Goal: Information Seeking & Learning: Learn about a topic

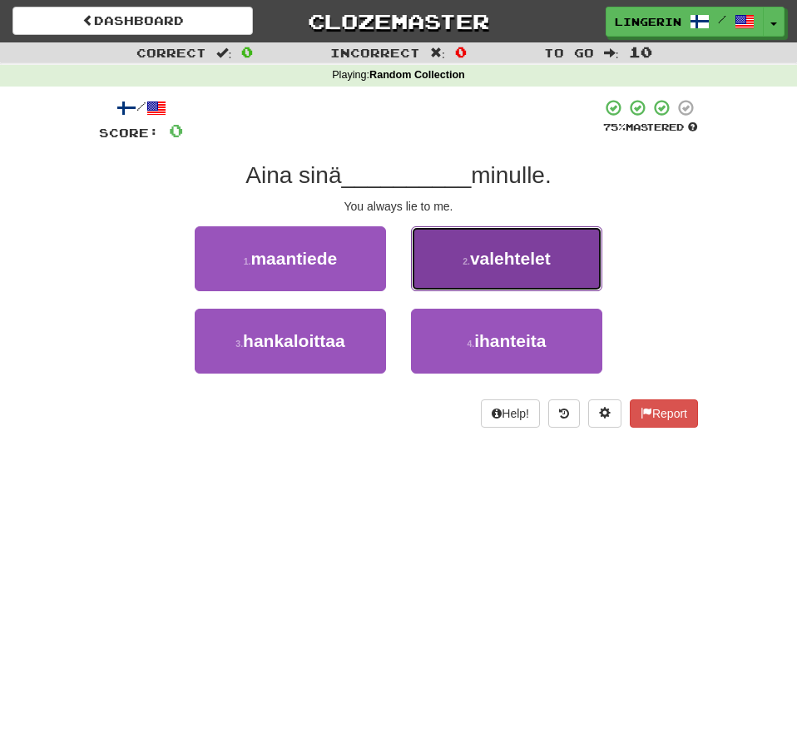
click at [552, 284] on button "2 . valehtelet" at bounding box center [506, 258] width 191 height 65
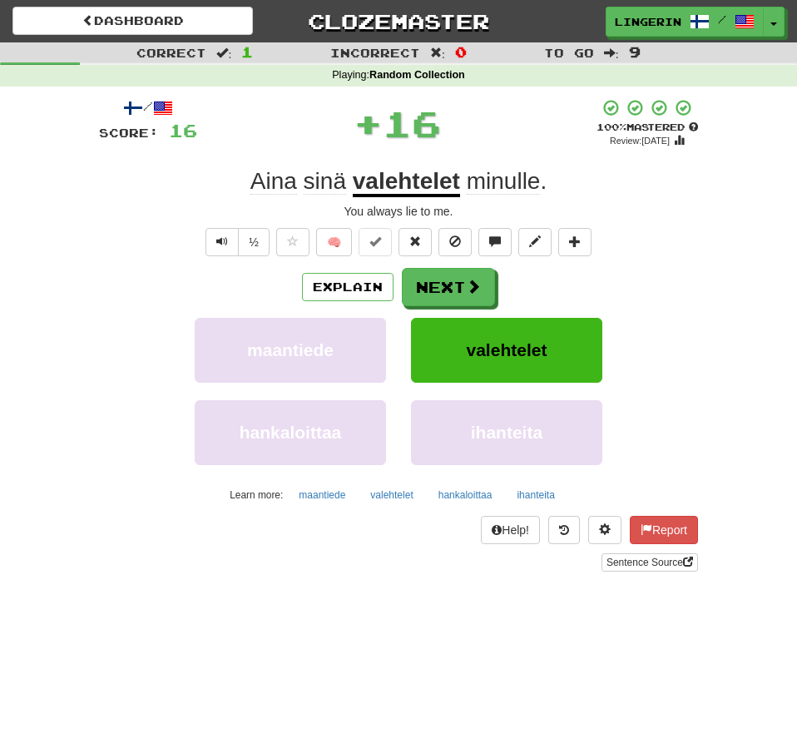
click at [673, 241] on div "½ 🧠" at bounding box center [398, 242] width 599 height 28
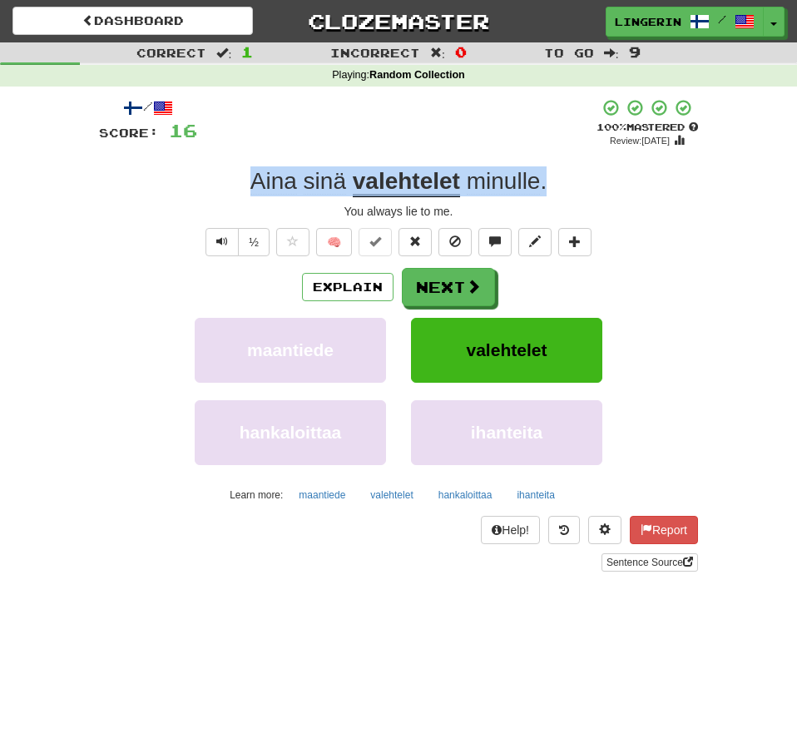
drag, startPoint x: 571, startPoint y: 179, endPoint x: 232, endPoint y: 181, distance: 338.6
click at [233, 181] on div "Aina sinä valehtelet minulle ." at bounding box center [398, 181] width 599 height 30
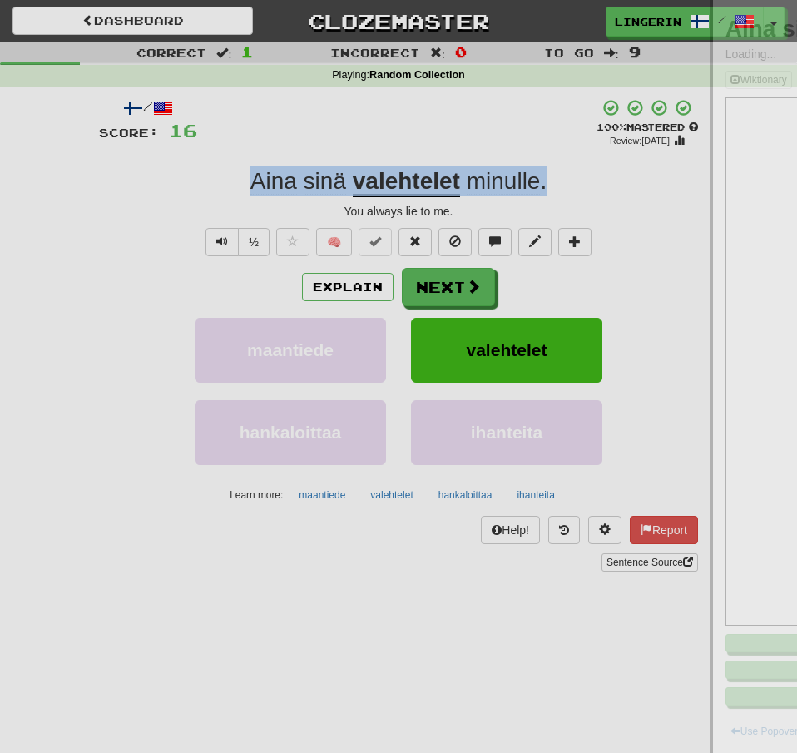
copy div "Aina sinä valehtelet minulle ."
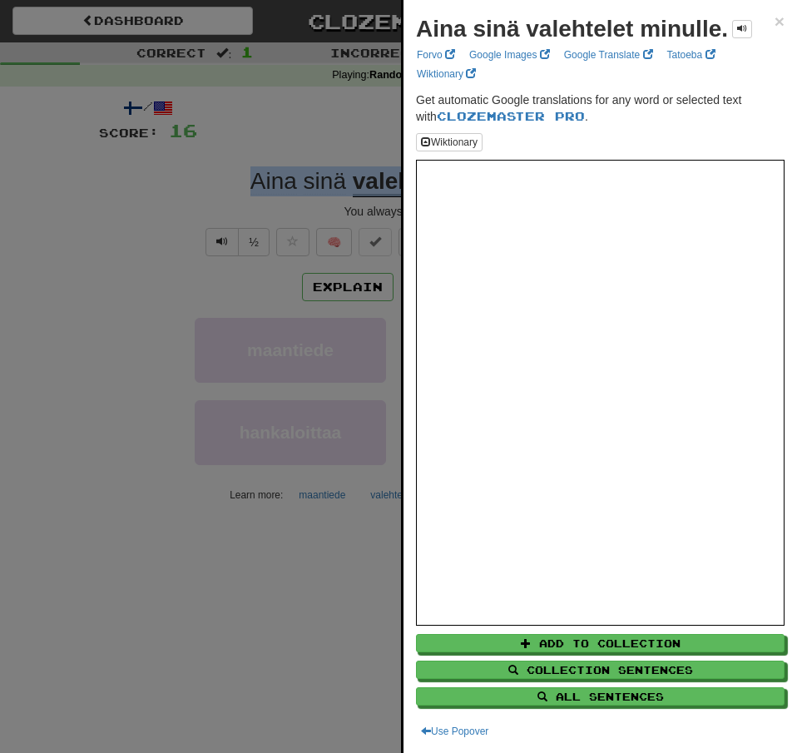
click at [5, 528] on div at bounding box center [398, 376] width 797 height 753
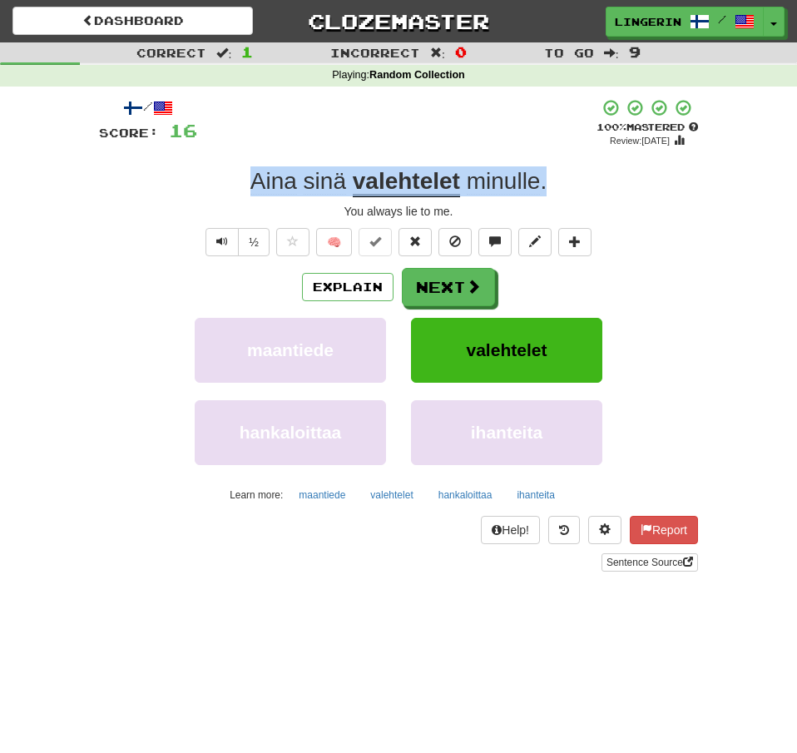
drag, startPoint x: 525, startPoint y: 185, endPoint x: 167, endPoint y: 159, distance: 358.7
click at [171, 159] on div "/ Score: 16 + 16 100 % Mastered Review: 2026-02-14 Aina sinä valehtelet minulle…" at bounding box center [398, 334] width 599 height 473
copy div "Aina sinä valehtelet minulle ."
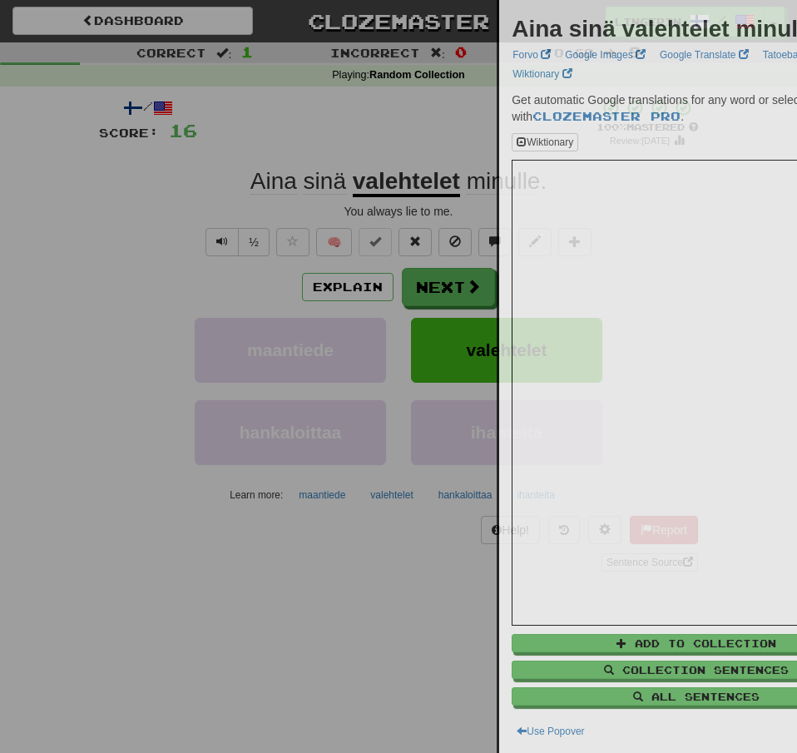
click at [83, 166] on div at bounding box center [398, 376] width 797 height 753
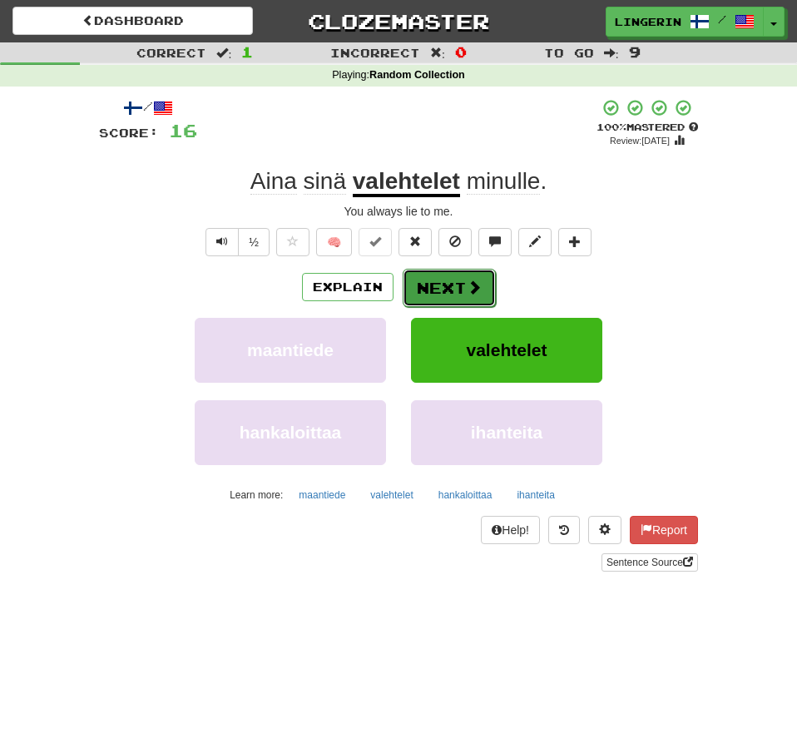
click at [463, 285] on button "Next" at bounding box center [449, 288] width 93 height 38
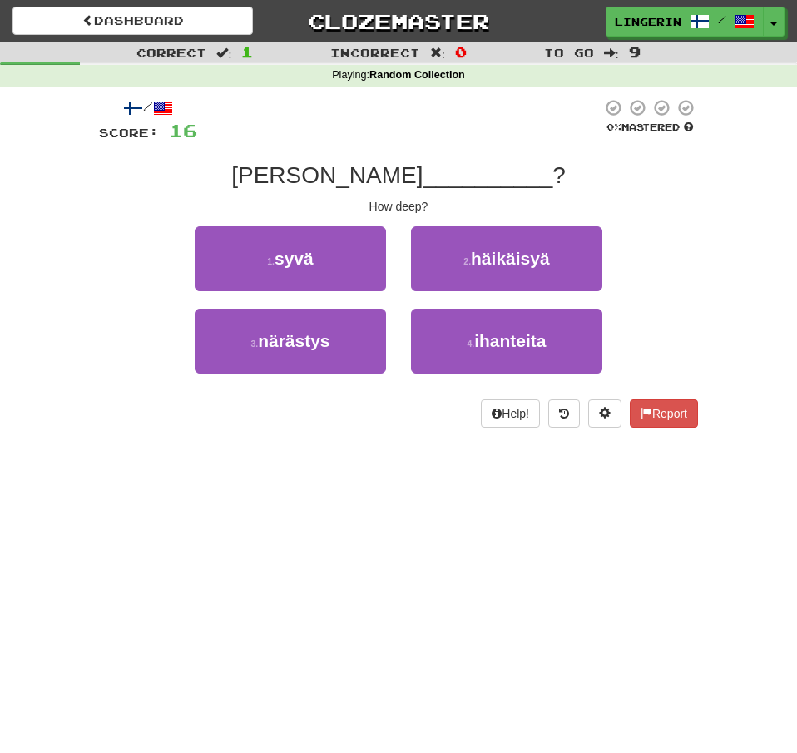
click at [673, 185] on div "Kuinka __________ ?" at bounding box center [398, 176] width 599 height 30
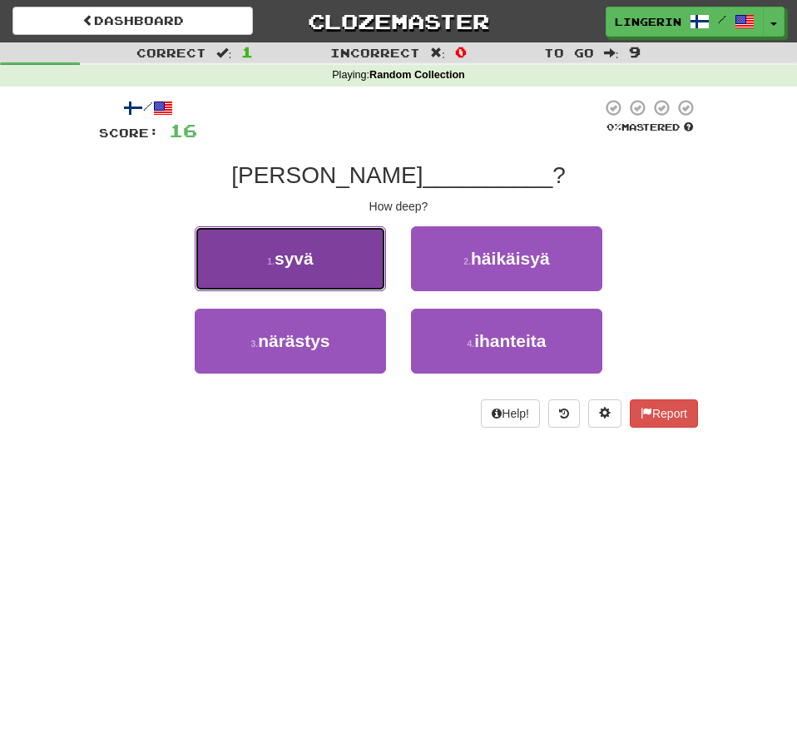
click at [352, 248] on button "1 . syvä" at bounding box center [290, 258] width 191 height 65
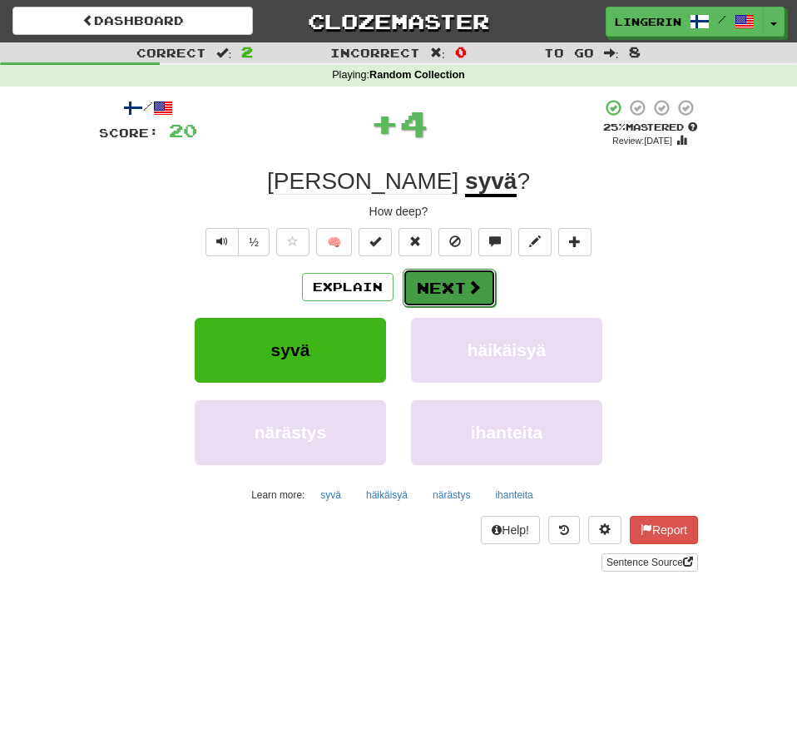
click at [480, 294] on span at bounding box center [474, 287] width 15 height 15
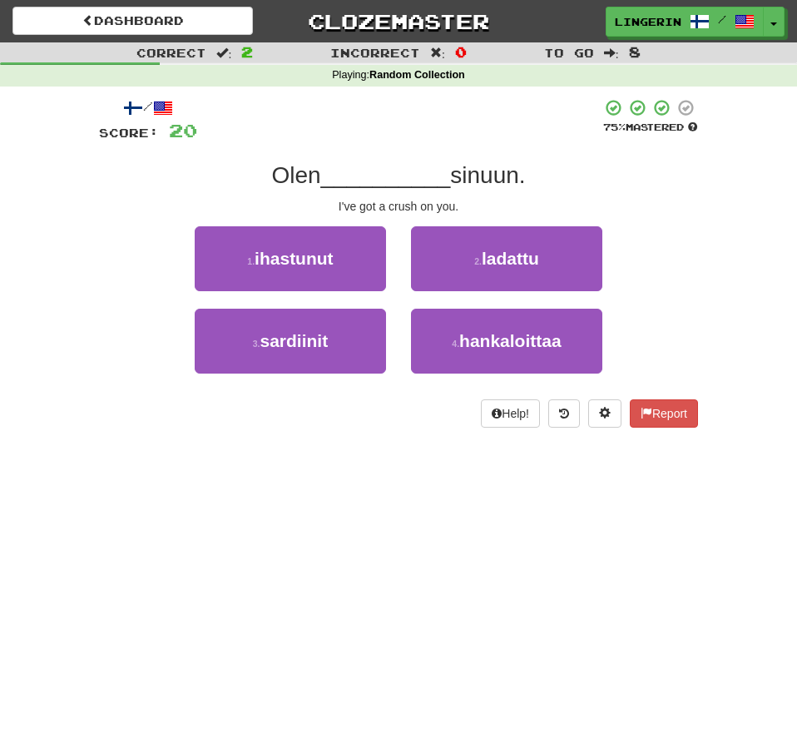
click at [724, 223] on div "Correct : 2 Incorrect : 0 To go : 8 Playing : Random Collection / Score: 20 75 …" at bounding box center [398, 246] width 797 height 409
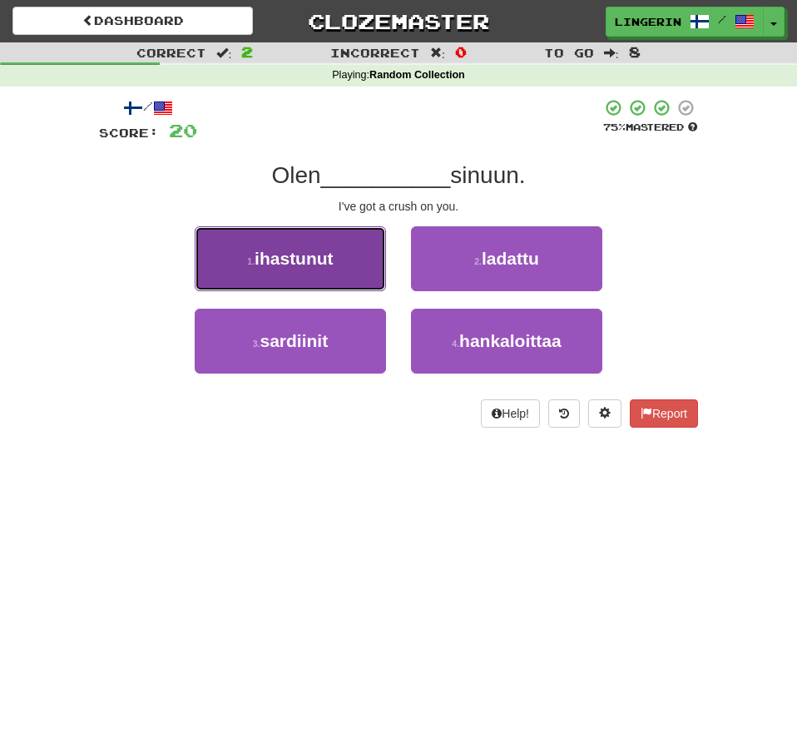
click at [333, 273] on button "1 . ihastunut" at bounding box center [290, 258] width 191 height 65
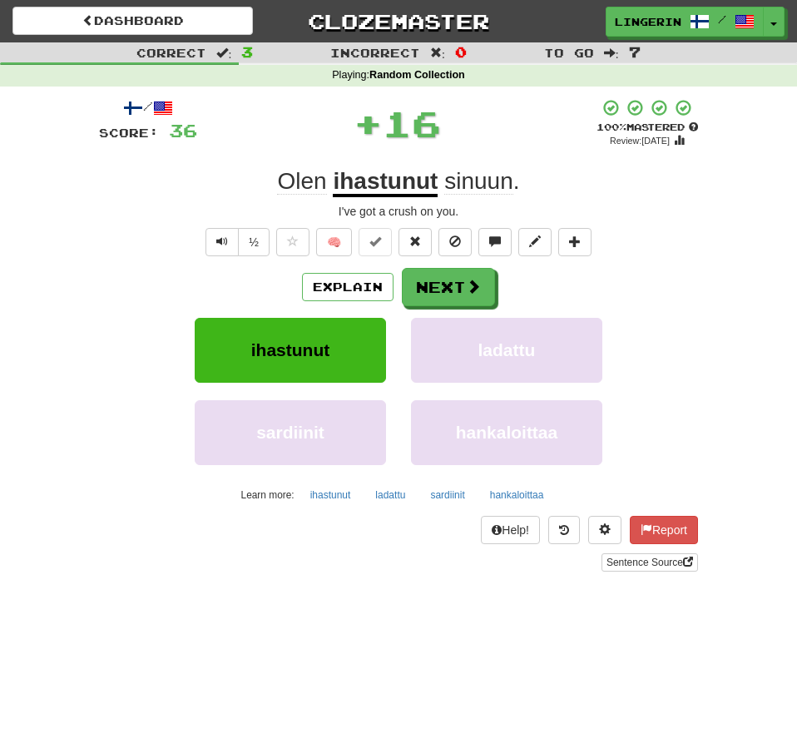
click at [598, 192] on div "Olen ihastunut sinuun ." at bounding box center [398, 181] width 599 height 30
click at [469, 302] on button "Next" at bounding box center [449, 288] width 93 height 38
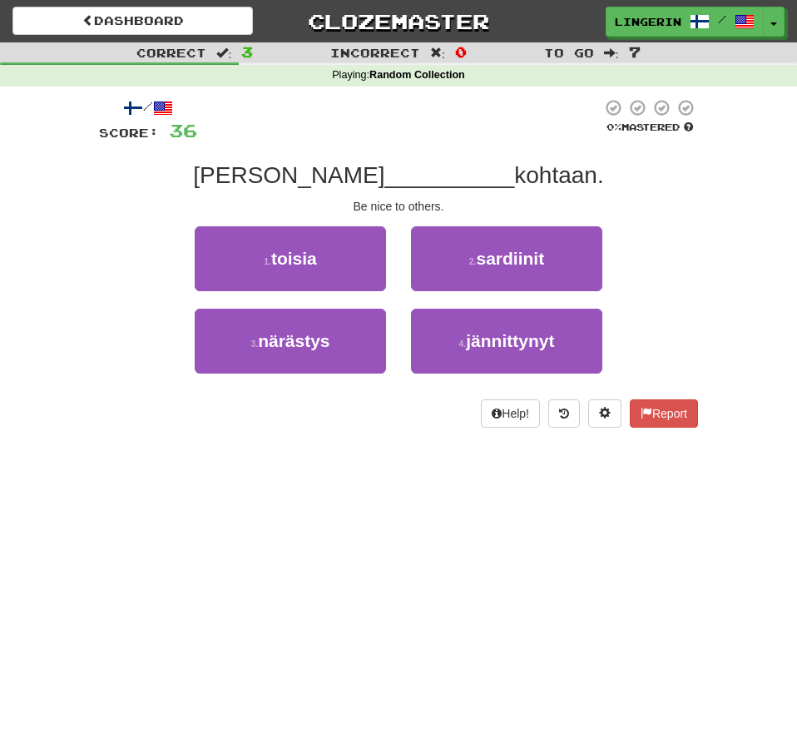
click at [696, 255] on div "1 . toisia 2 . sardiinit" at bounding box center [398, 267] width 649 height 82
click at [666, 188] on div "Ole kiltti __________ kohtaan." at bounding box center [398, 176] width 599 height 30
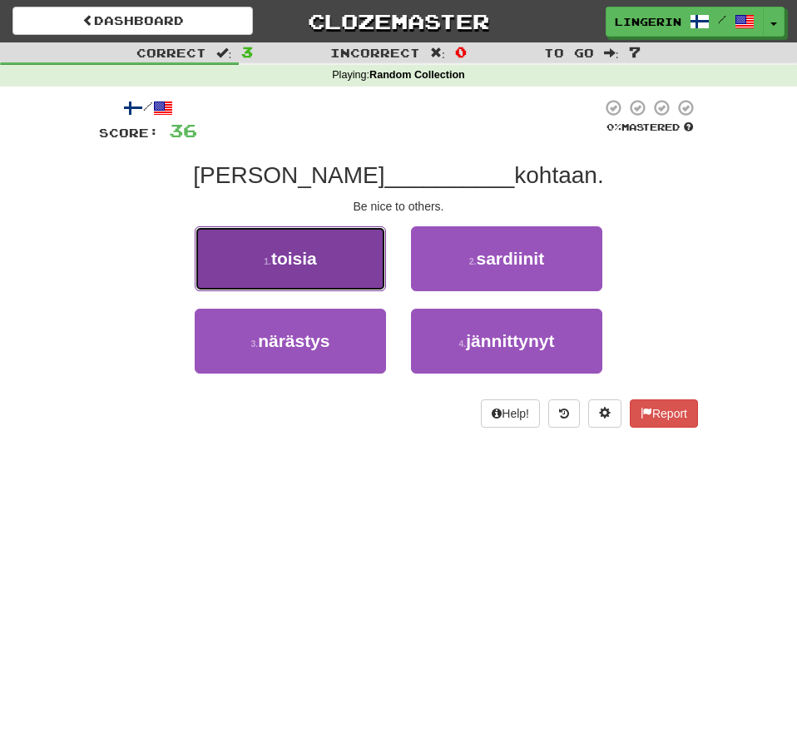
click at [342, 275] on button "1 . toisia" at bounding box center [290, 258] width 191 height 65
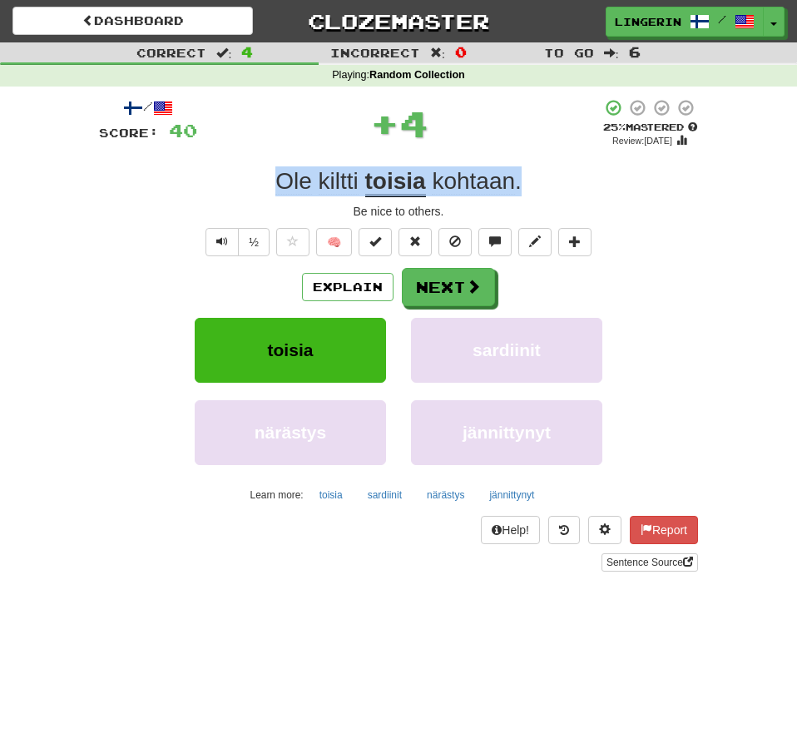
drag, startPoint x: 536, startPoint y: 187, endPoint x: 160, endPoint y: 166, distance: 376.7
click at [165, 166] on div "Ole kiltti toisia kohtaan ." at bounding box center [398, 181] width 599 height 30
copy div "Ole kiltti toisia kohtaan ."
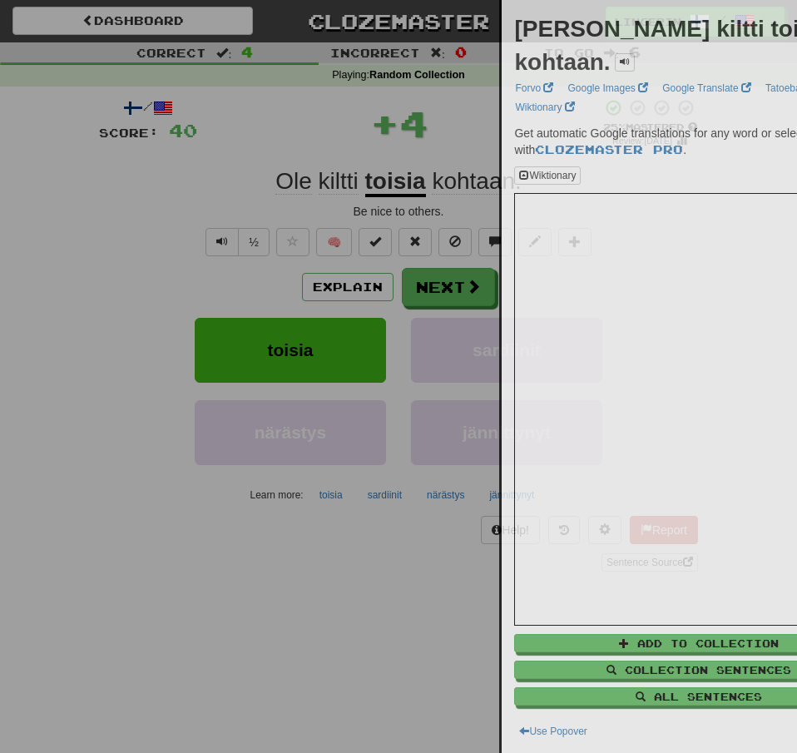
click at [71, 170] on div at bounding box center [398, 376] width 797 height 753
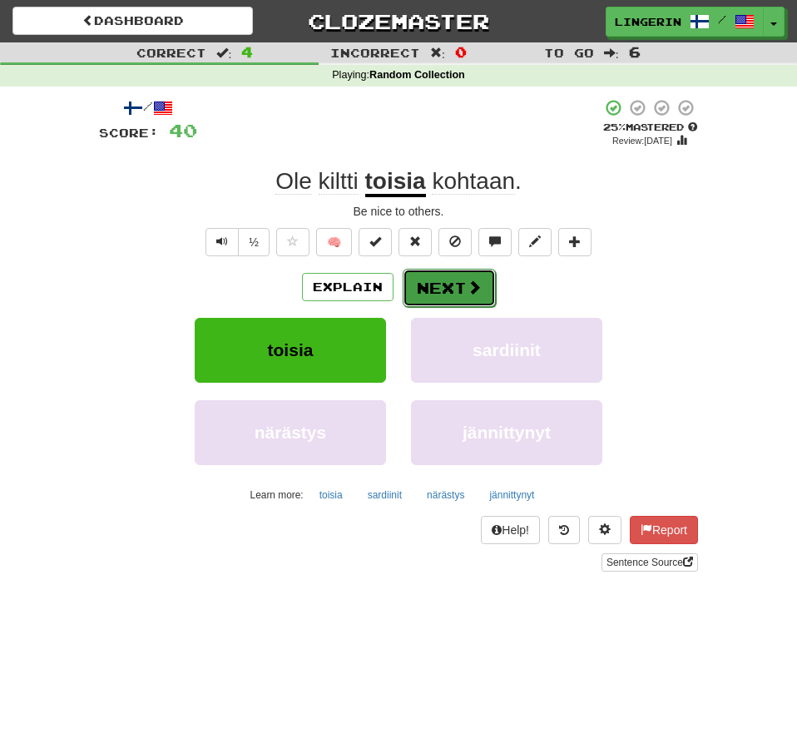
click at [455, 295] on button "Next" at bounding box center [449, 288] width 93 height 38
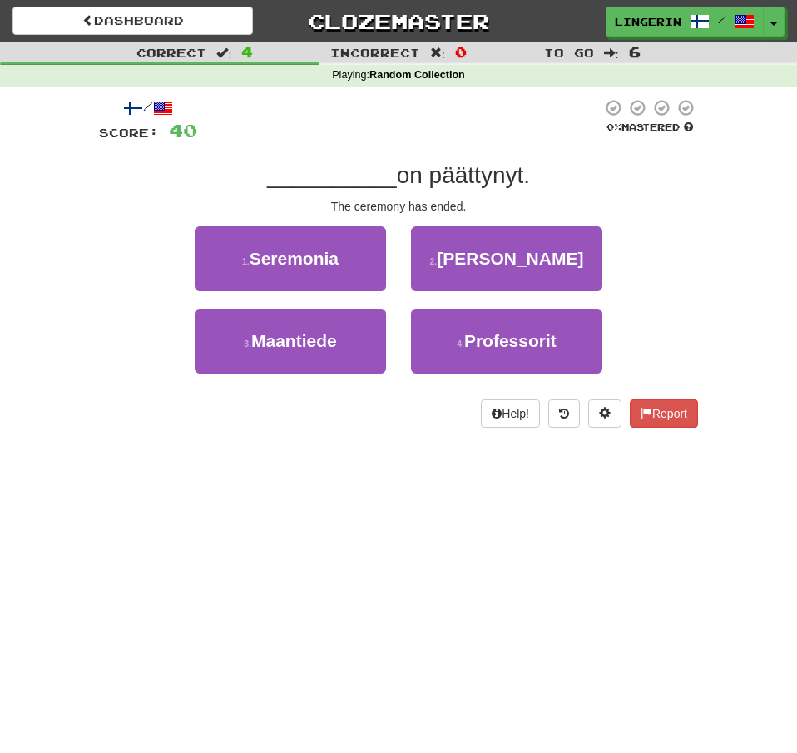
click at [716, 283] on div "Correct : 4 Incorrect : 0 To go : 6 Playing : Random Collection / Score: 40 0 %…" at bounding box center [398, 246] width 797 height 409
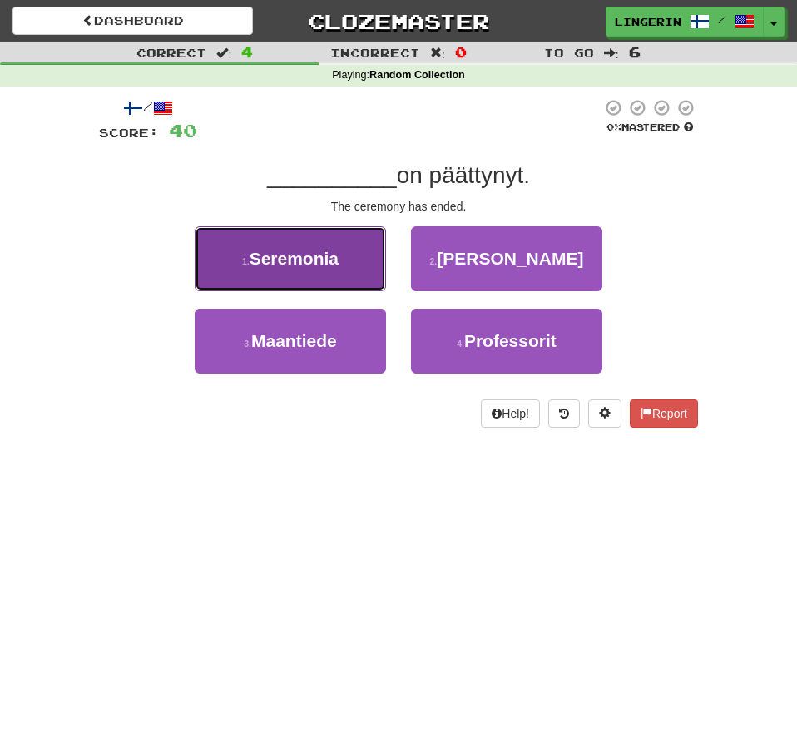
click at [344, 276] on button "1 . Seremonia" at bounding box center [290, 258] width 191 height 65
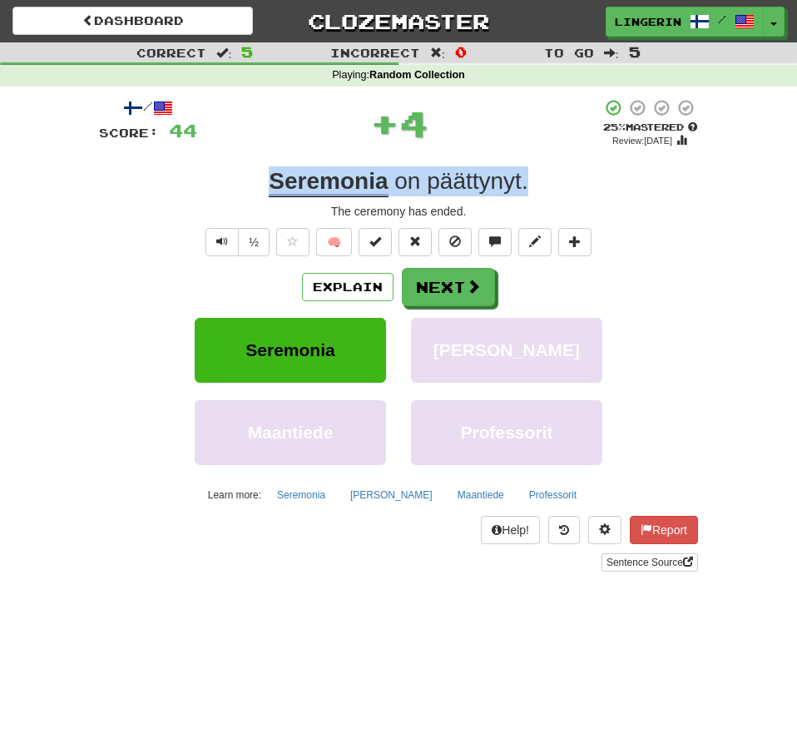
drag, startPoint x: 552, startPoint y: 187, endPoint x: 144, endPoint y: 168, distance: 409.0
click at [146, 168] on div "Seremonia on päättynyt ." at bounding box center [398, 181] width 599 height 30
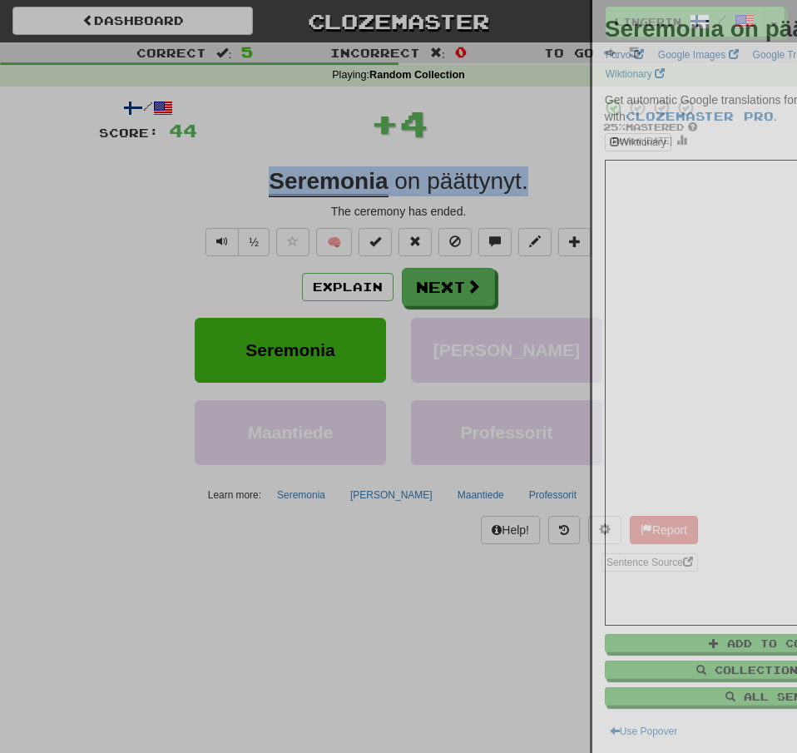
copy div "Seremonia on päättynyt ."
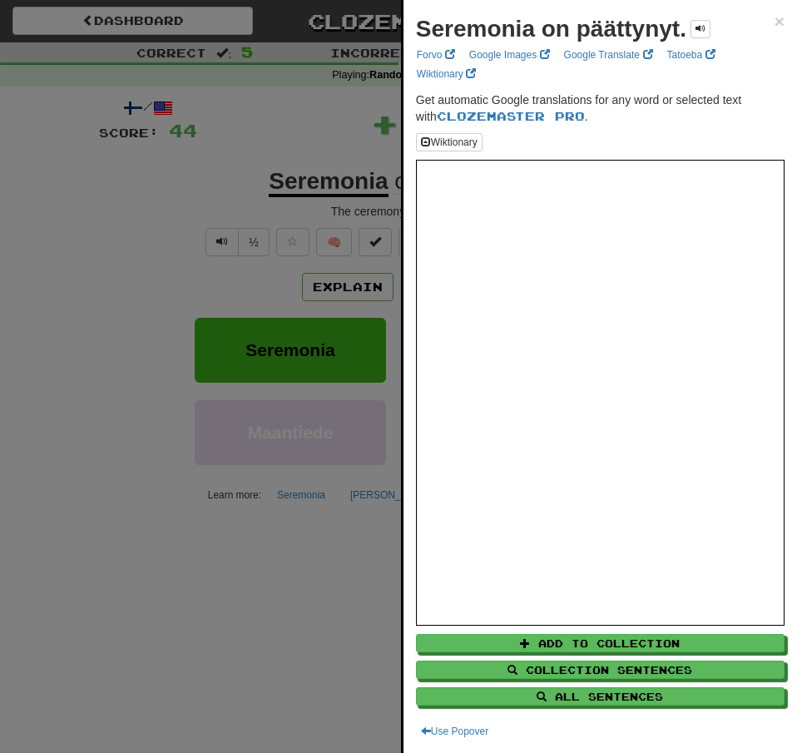
click at [67, 186] on div at bounding box center [398, 376] width 797 height 753
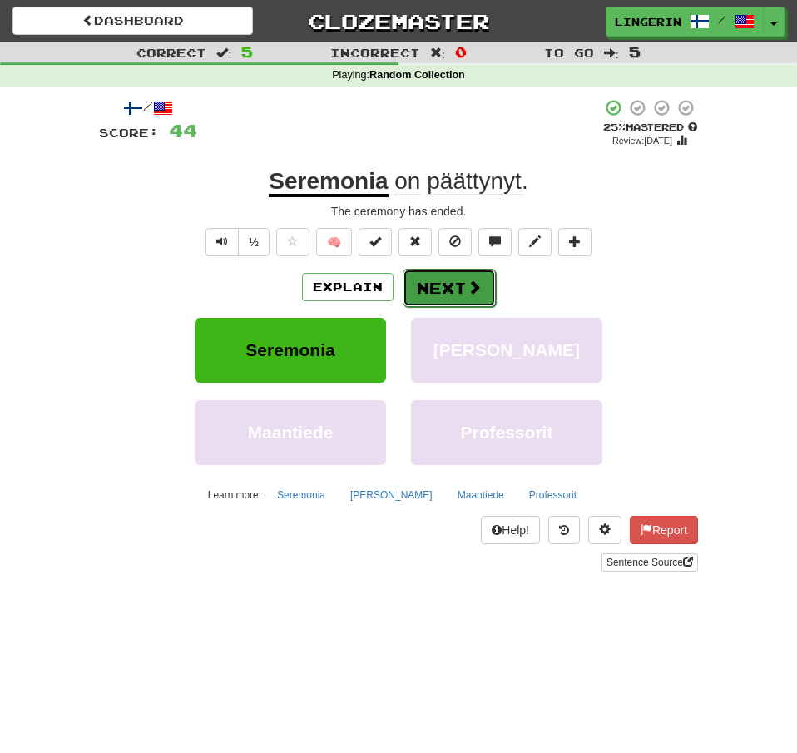
click at [480, 293] on span at bounding box center [474, 287] width 15 height 15
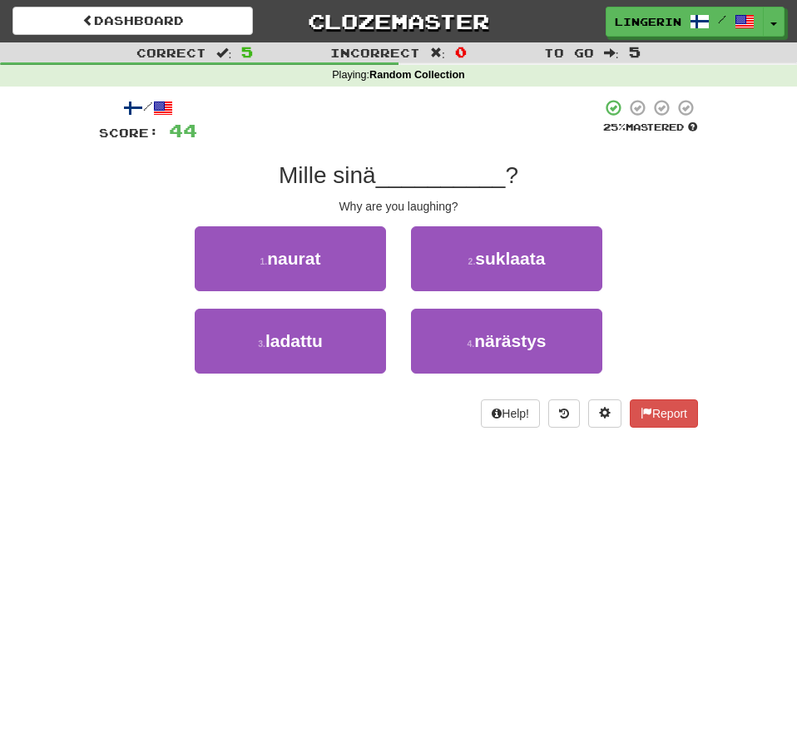
click at [723, 236] on div "Correct : 5 Incorrect : 0 To go : 5 Playing : Random Collection / Score: 44 25 …" at bounding box center [398, 246] width 797 height 409
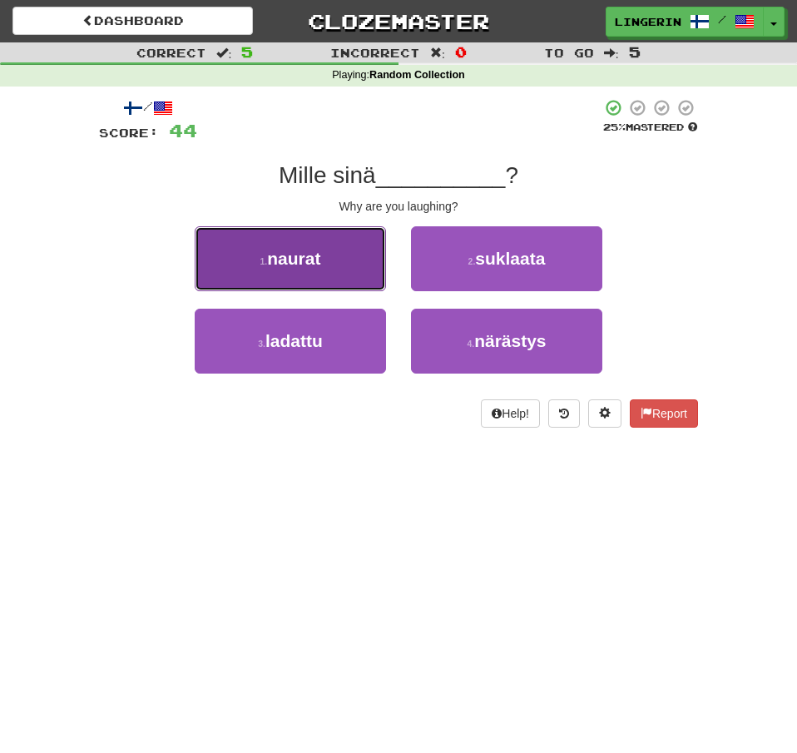
click at [330, 270] on button "1 . naurat" at bounding box center [290, 258] width 191 height 65
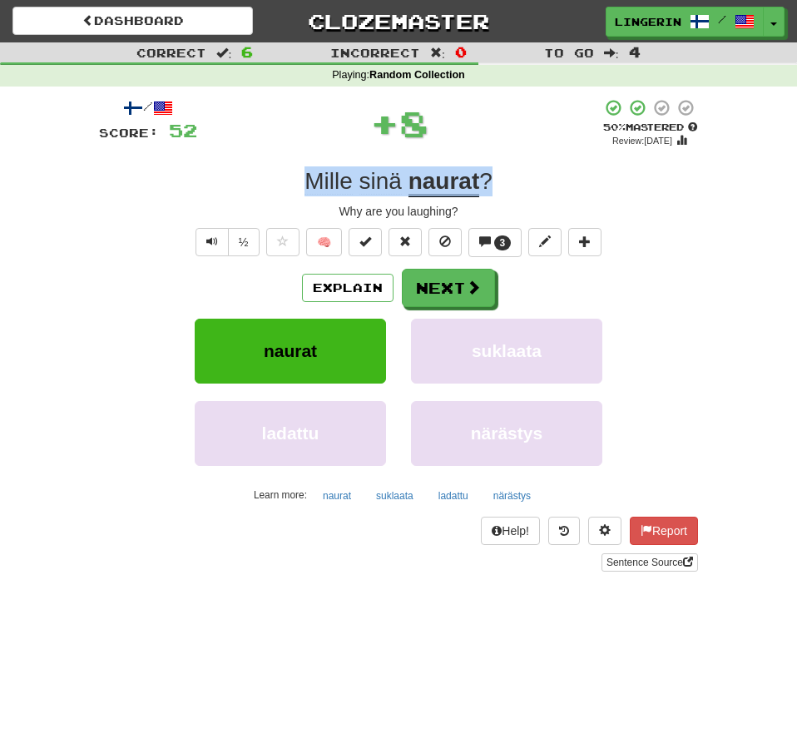
drag, startPoint x: 390, startPoint y: 188, endPoint x: 228, endPoint y: 181, distance: 162.4
click at [230, 182] on div "Mille sinä naurat ?" at bounding box center [398, 181] width 599 height 30
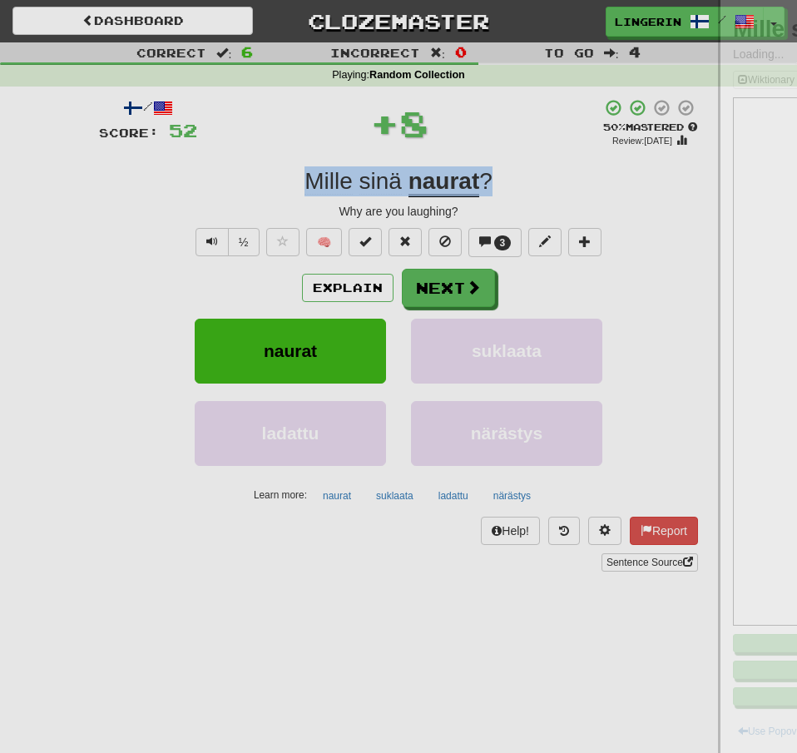
copy div "Mille sinä naurat ?"
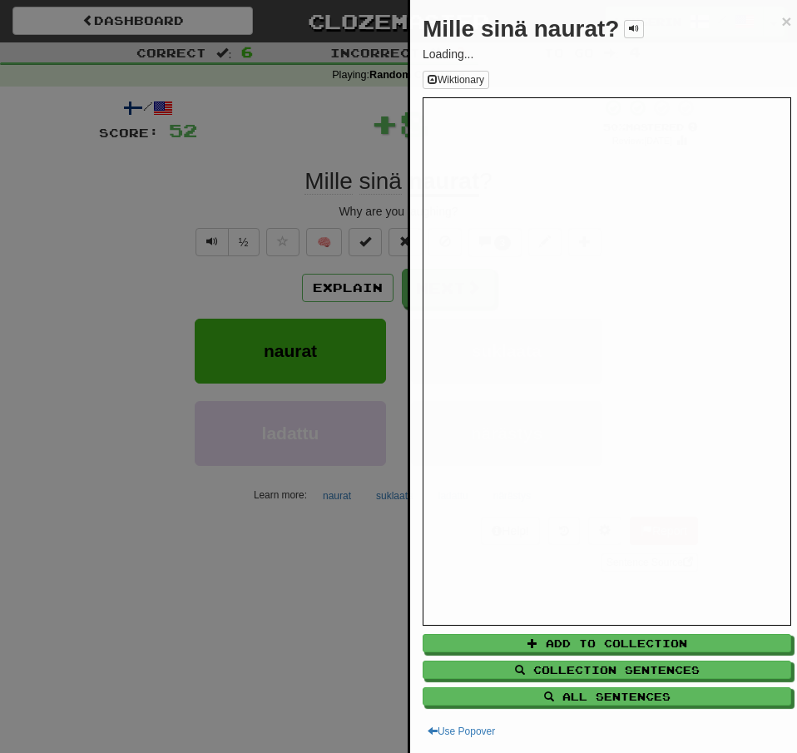
click at [144, 175] on div at bounding box center [398, 376] width 797 height 753
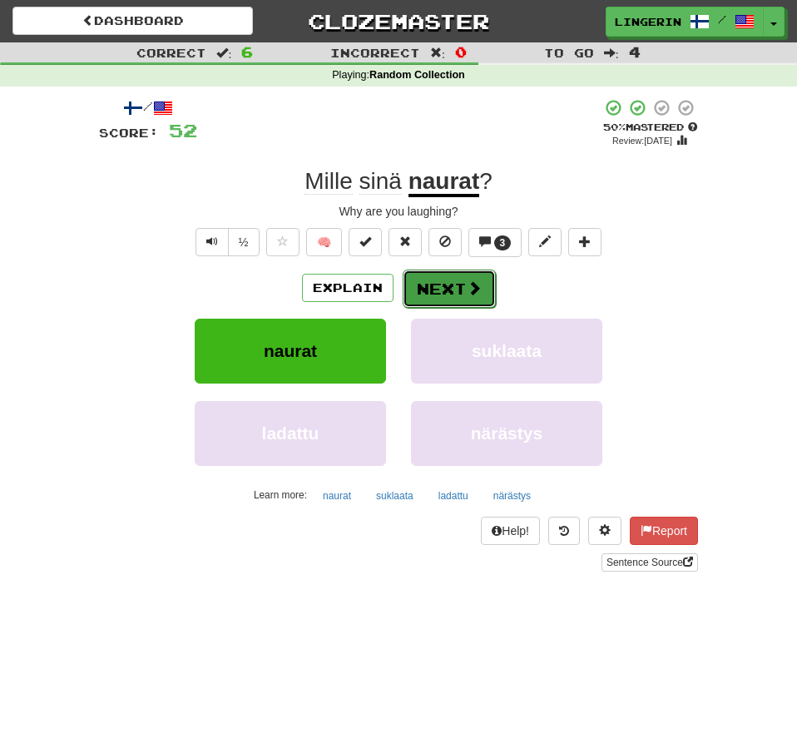
click at [440, 297] on button "Next" at bounding box center [449, 289] width 93 height 38
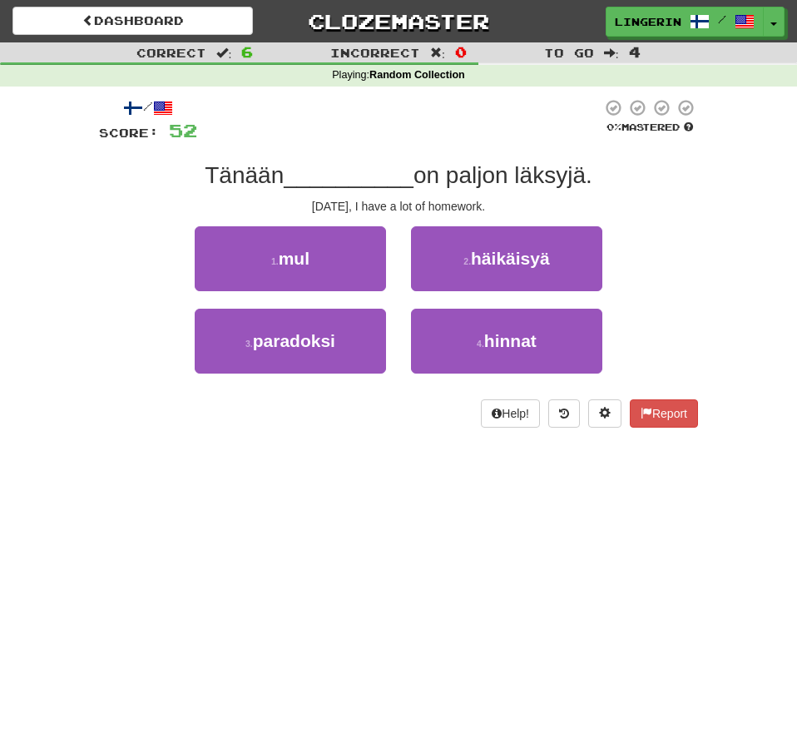
click at [676, 243] on div "1 . mul 2 . häikäisyä" at bounding box center [398, 267] width 649 height 82
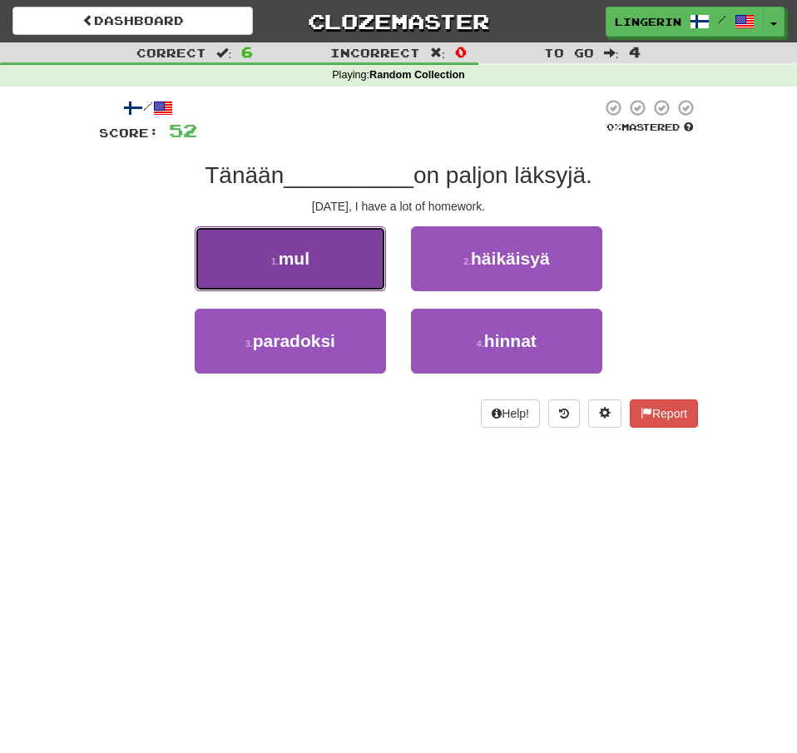
click at [344, 259] on button "1 . mul" at bounding box center [290, 258] width 191 height 65
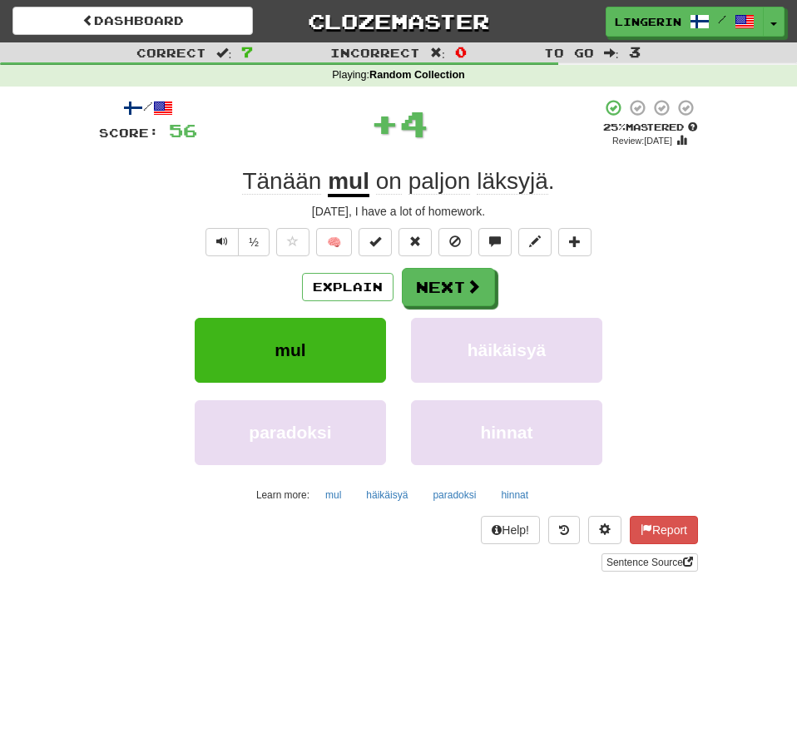
click at [682, 238] on div "½ 🧠" at bounding box center [398, 242] width 599 height 28
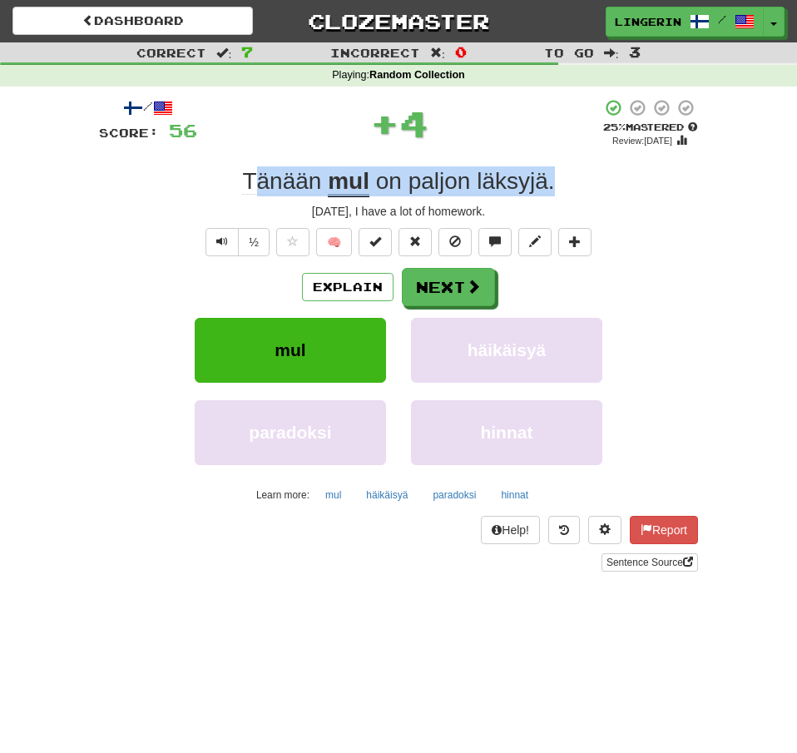
drag, startPoint x: 578, startPoint y: 179, endPoint x: 160, endPoint y: 158, distance: 419.0
click at [174, 160] on div "/ Score: 56 + 4 25 % Mastered Review: 2025-08-19 Tänään mul on paljon läksyjä .…" at bounding box center [398, 334] width 599 height 473
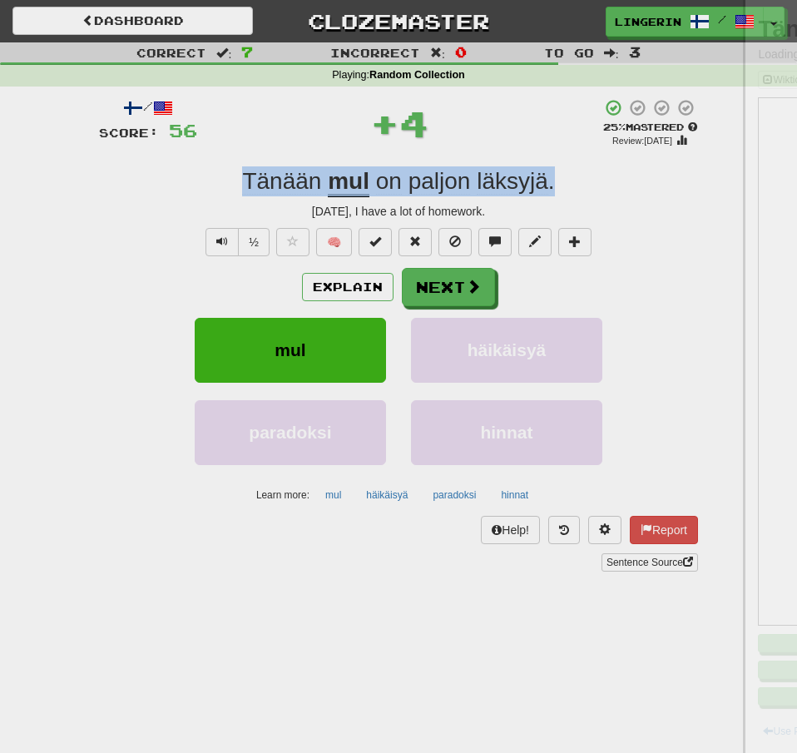
copy div "Tänään mul on paljon läksyjä ."
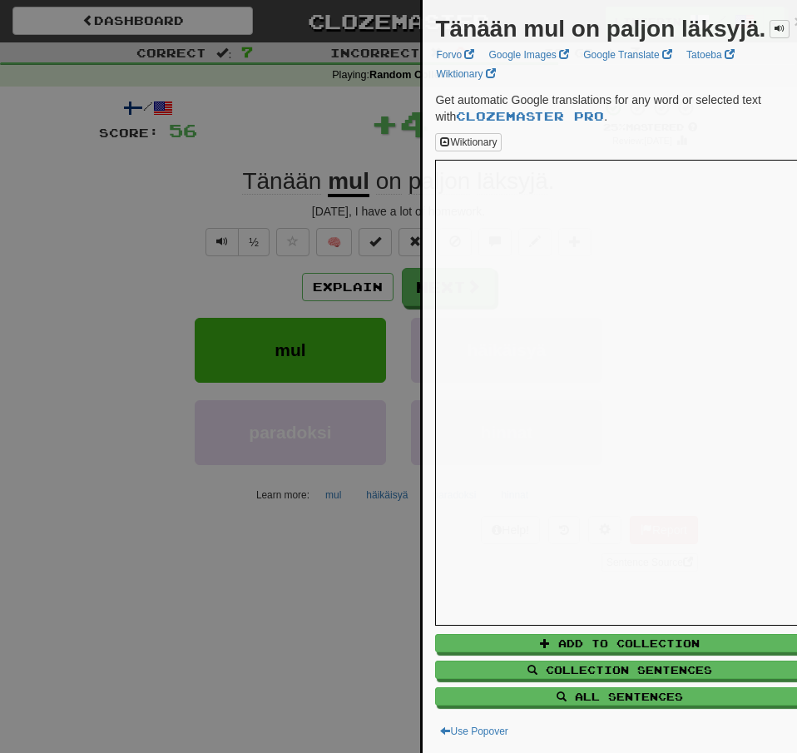
drag, startPoint x: 24, startPoint y: 198, endPoint x: 87, endPoint y: 161, distance: 73.5
click at [24, 197] on div at bounding box center [398, 376] width 797 height 753
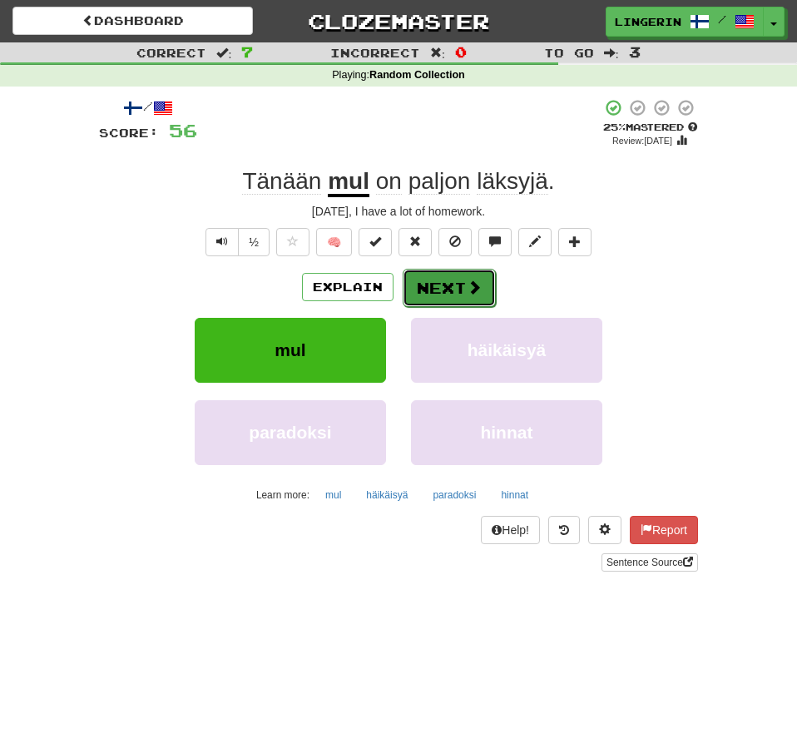
click at [433, 286] on button "Next" at bounding box center [449, 288] width 93 height 38
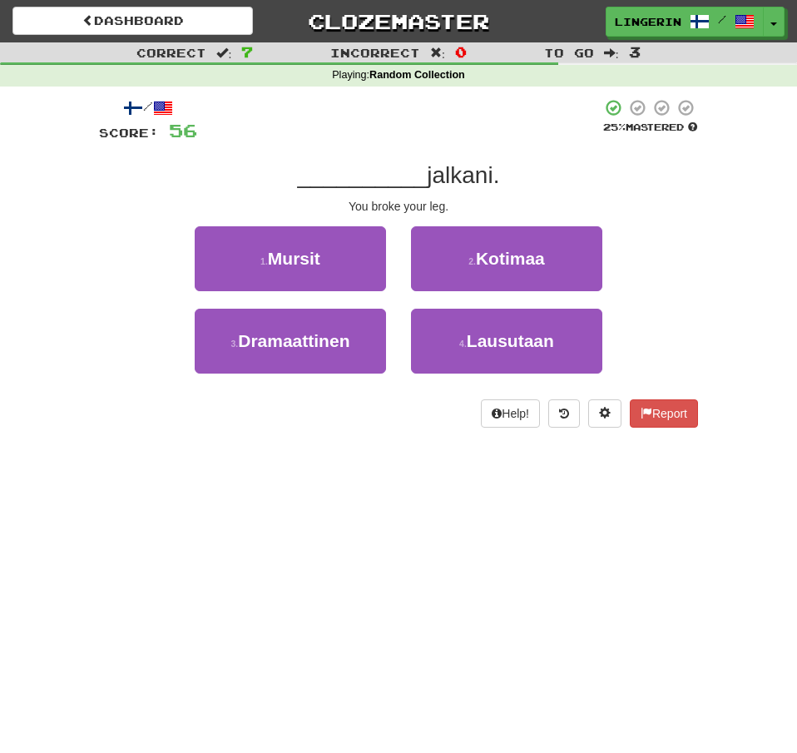
click at [719, 215] on div "Correct : 7 Incorrect : 0 To go : 3 Playing : Random Collection / Score: 56 25 …" at bounding box center [398, 246] width 797 height 409
click at [268, 265] on small "1 ." at bounding box center [263, 261] width 7 height 10
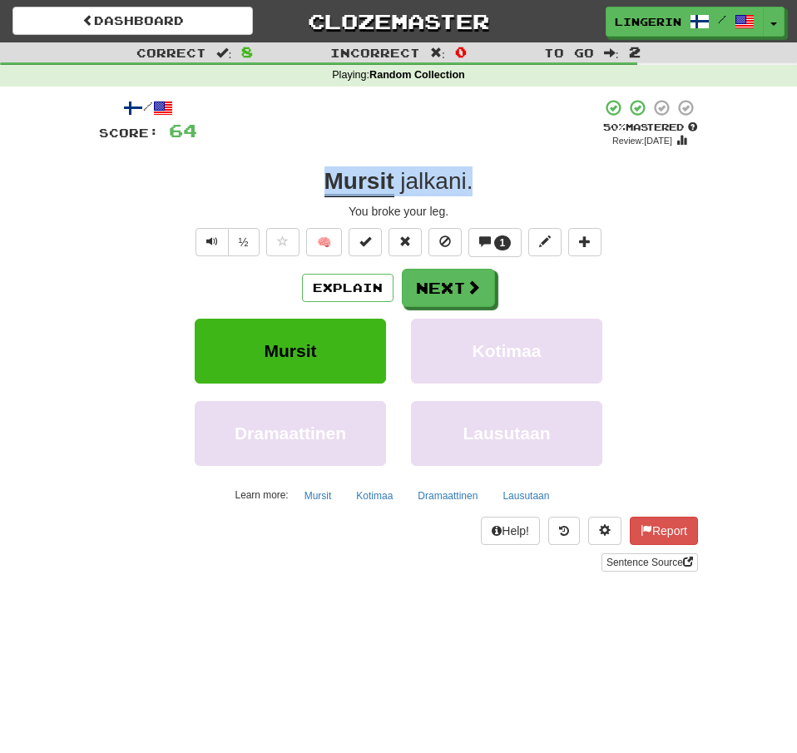
drag, startPoint x: 490, startPoint y: 188, endPoint x: 218, endPoint y: 168, distance: 272.8
click at [218, 168] on div "Mursit jalkani ." at bounding box center [398, 181] width 599 height 30
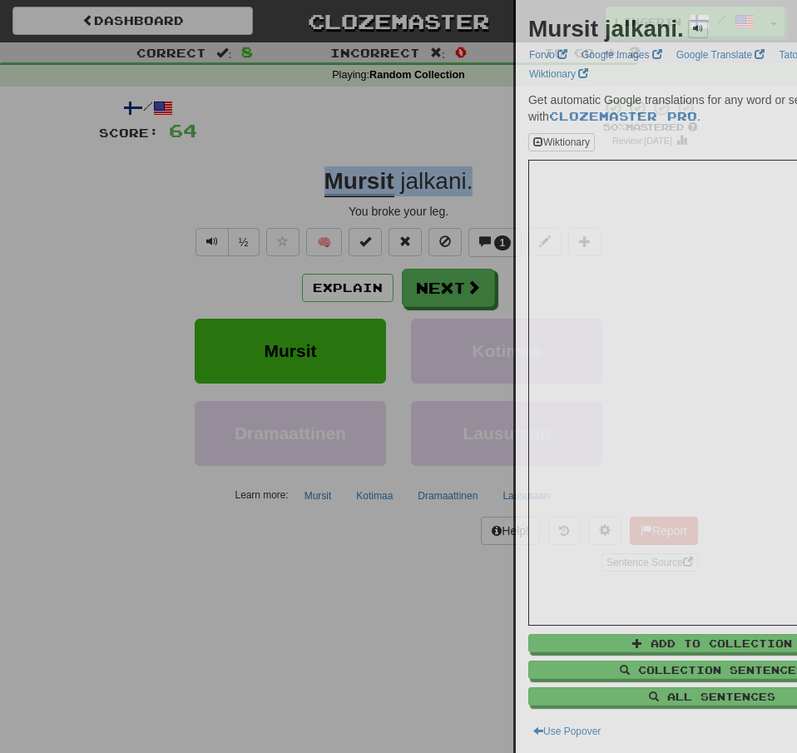
copy div "Mursit jalkani ."
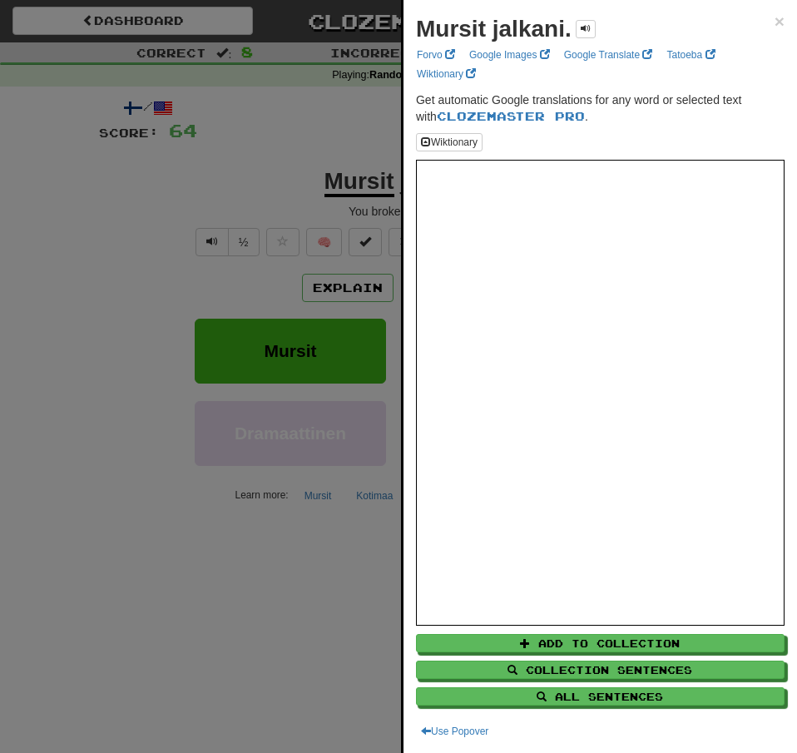
click at [151, 153] on div at bounding box center [398, 376] width 797 height 753
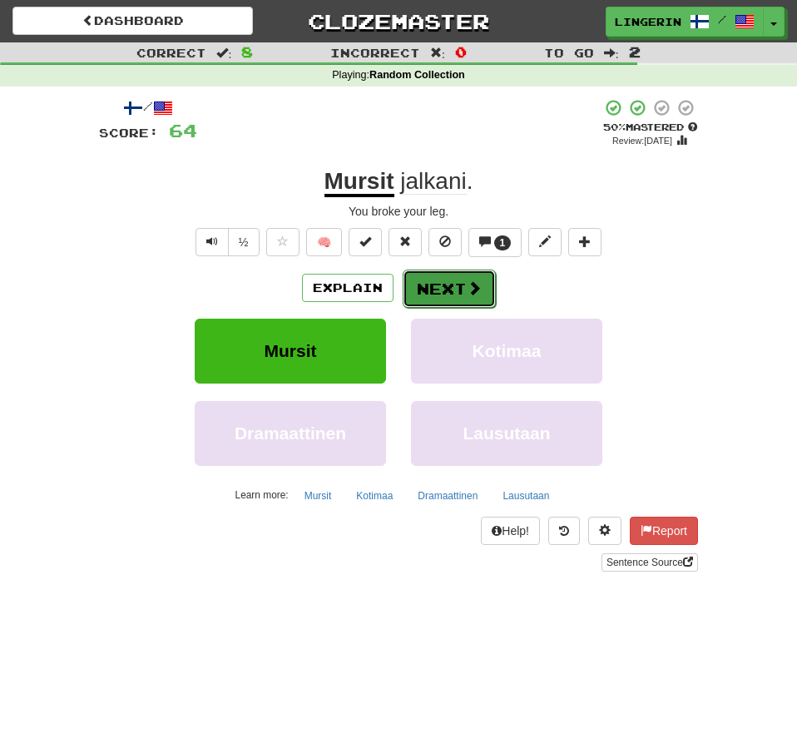
click at [450, 295] on button "Next" at bounding box center [449, 289] width 93 height 38
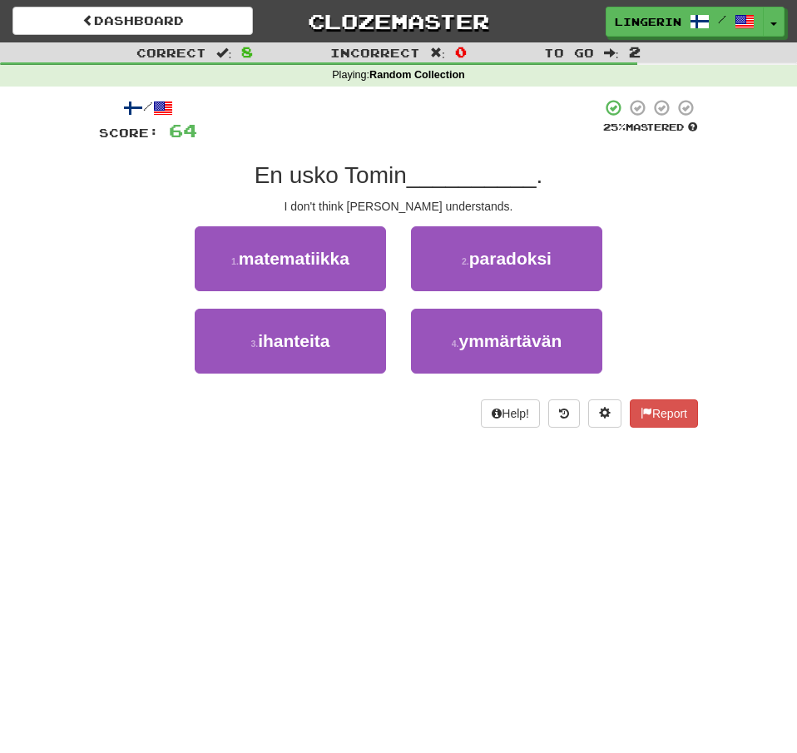
click at [716, 216] on div "Correct : 8 Incorrect : 0 To go : 2 Playing : Random Collection / Score: 64 25 …" at bounding box center [398, 246] width 797 height 409
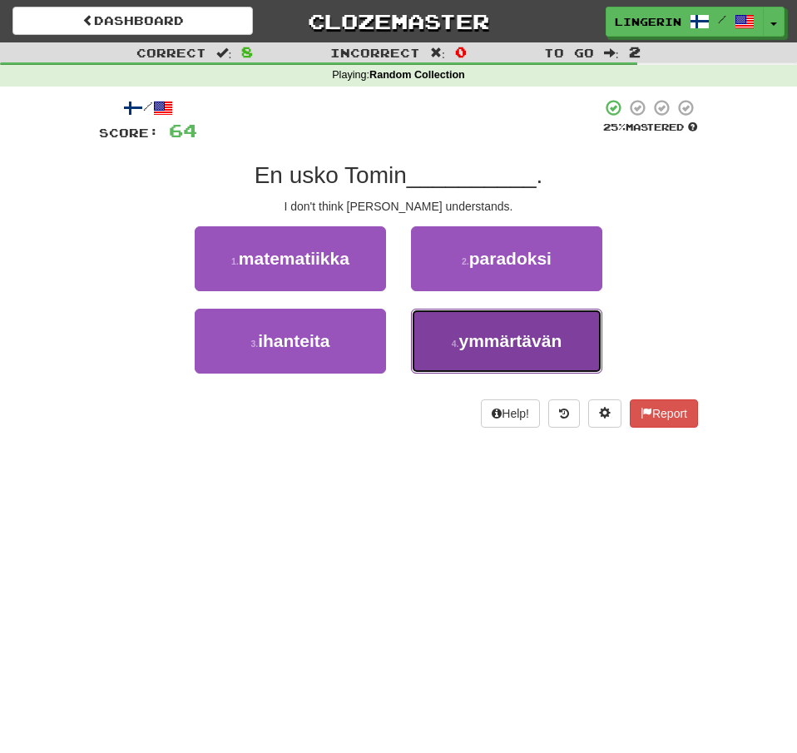
click at [532, 349] on span "ymmärtävän" at bounding box center [509, 340] width 103 height 19
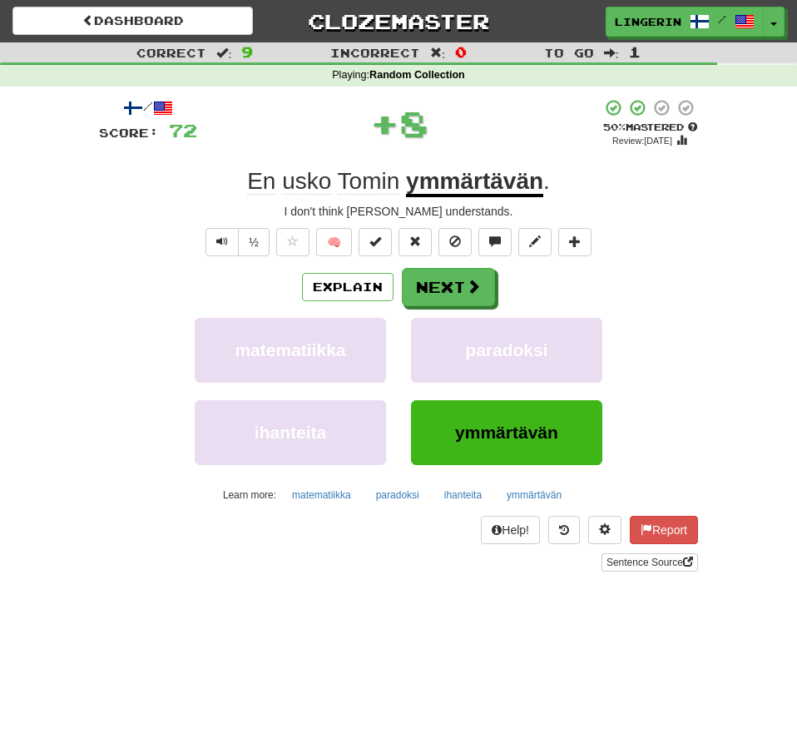
click at [707, 250] on div "/ Score: 72 + 8 50 % Mastered Review: 2025-08-28 En usko Tomin ymmärtävän . I d…" at bounding box center [399, 341] width 624 height 508
click at [447, 289] on button "Next" at bounding box center [449, 288] width 93 height 38
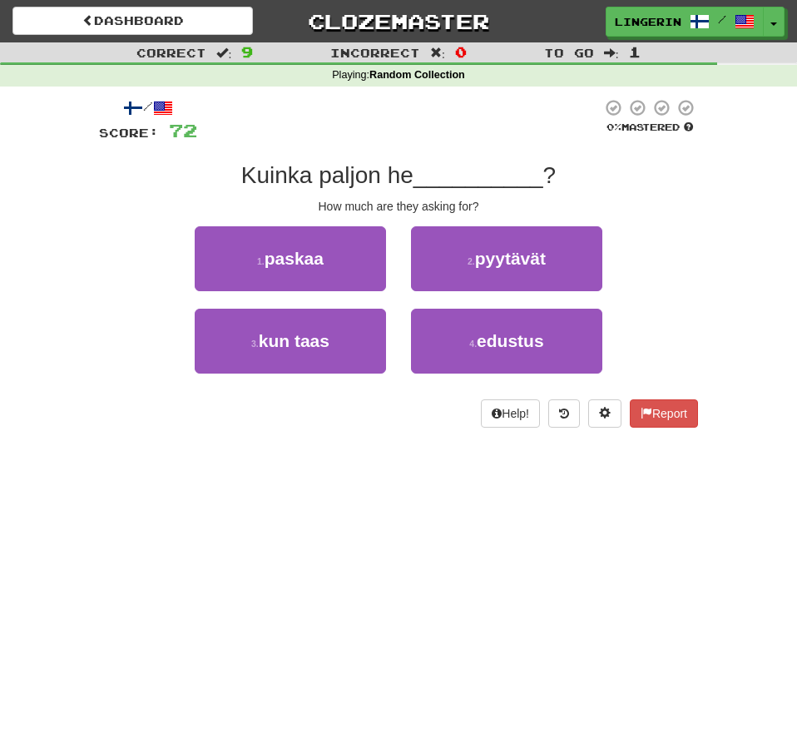
click at [671, 230] on div "1 . paskaa 2 . pyytävät" at bounding box center [398, 267] width 649 height 82
click at [701, 302] on div "/ Score: 72 0 % Mastered Kuinka paljon he __________ ? How much are they asking…" at bounding box center [399, 269] width 624 height 364
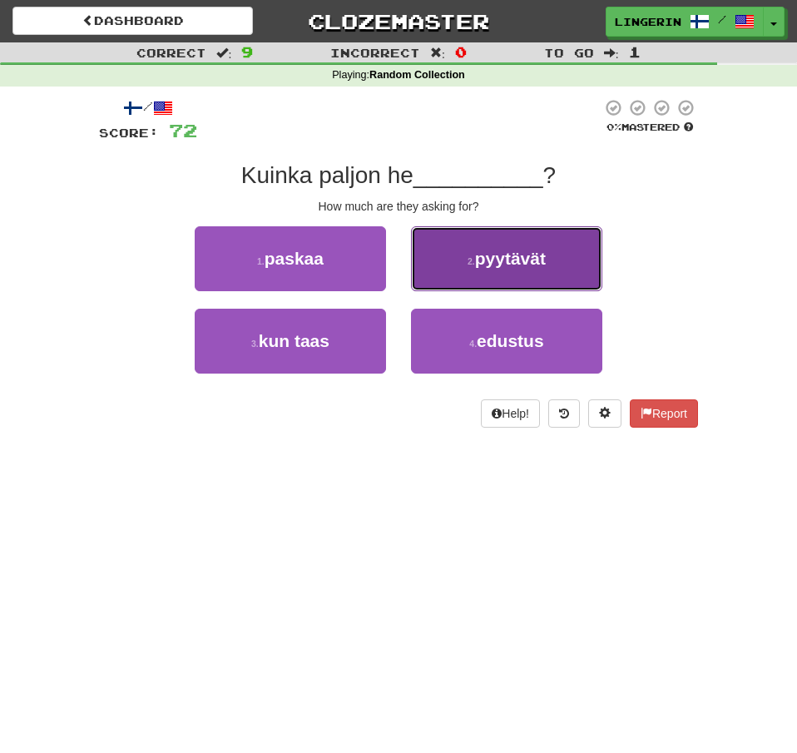
click at [557, 290] on button "2 . pyytävät" at bounding box center [506, 258] width 191 height 65
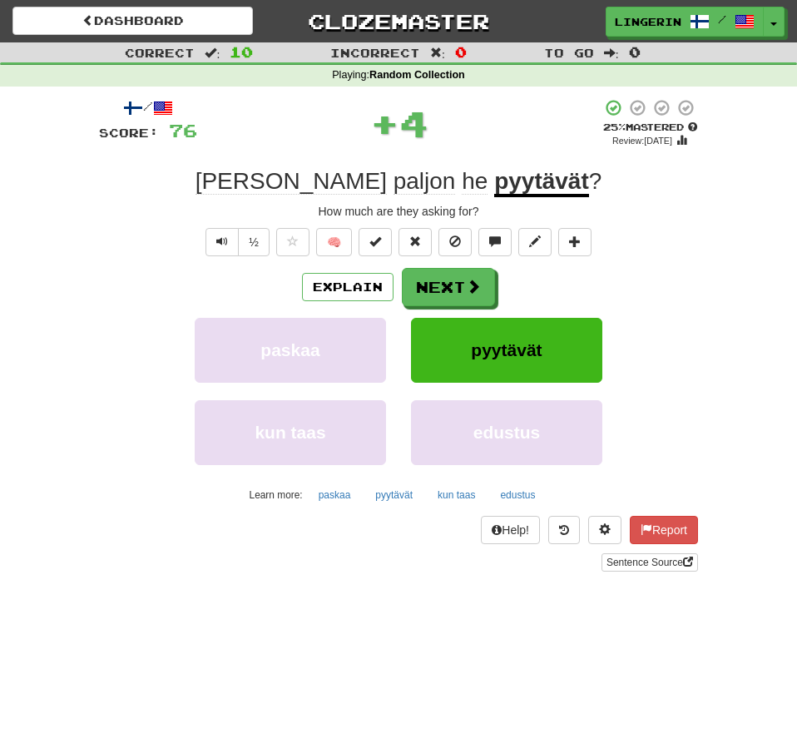
click at [704, 330] on div "/ Score: 76 + 4 25 % Mastered Review: 2025-08-19 Kuinka paljon he pyytävät ? Ho…" at bounding box center [399, 341] width 624 height 508
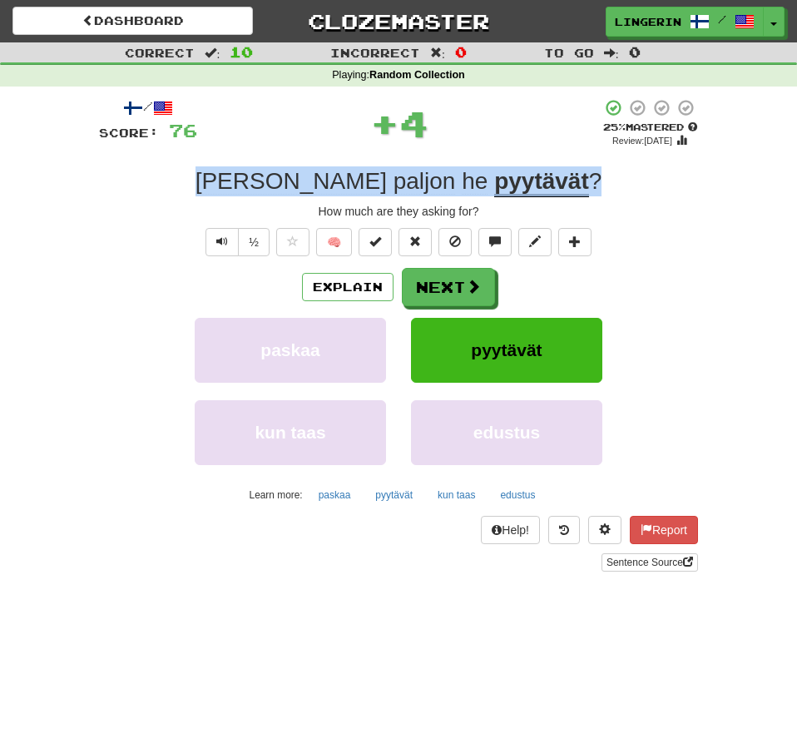
drag, startPoint x: 583, startPoint y: 188, endPoint x: 165, endPoint y: 176, distance: 418.7
click at [165, 176] on div "Kuinka paljon he pyytävät ?" at bounding box center [398, 181] width 599 height 30
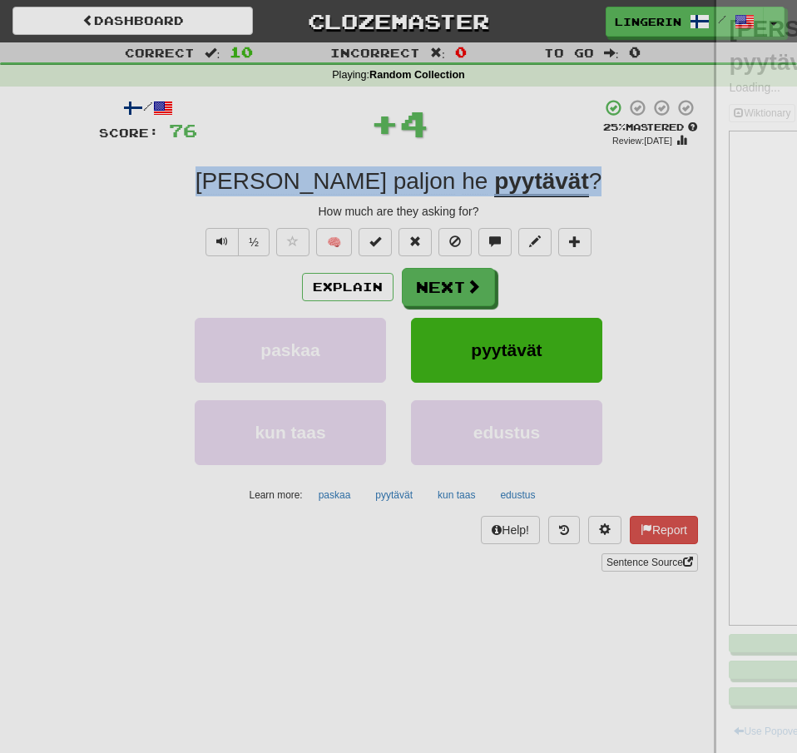
copy div "Kuinka paljon he pyytävät ?"
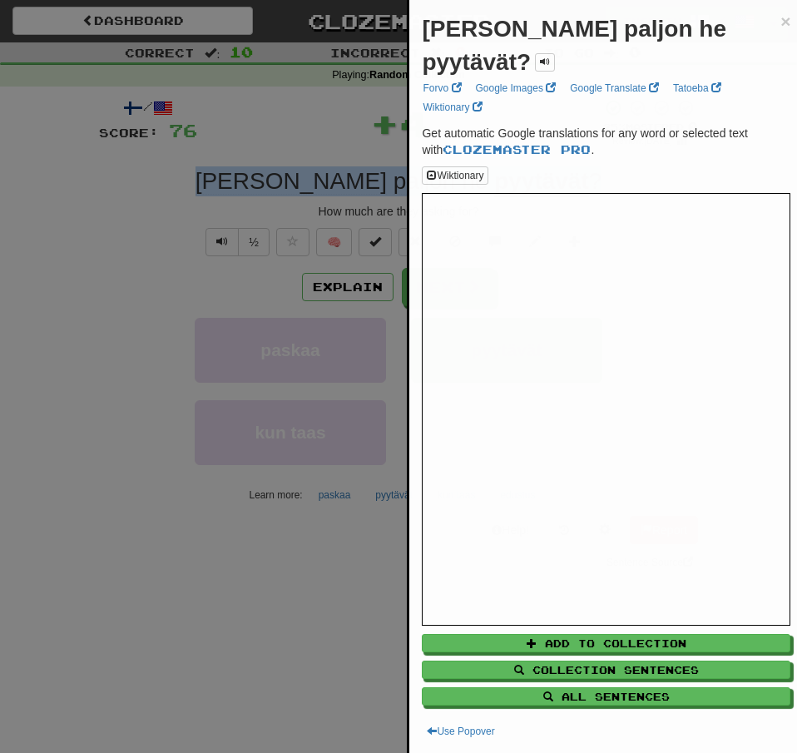
click at [86, 171] on div at bounding box center [398, 376] width 797 height 753
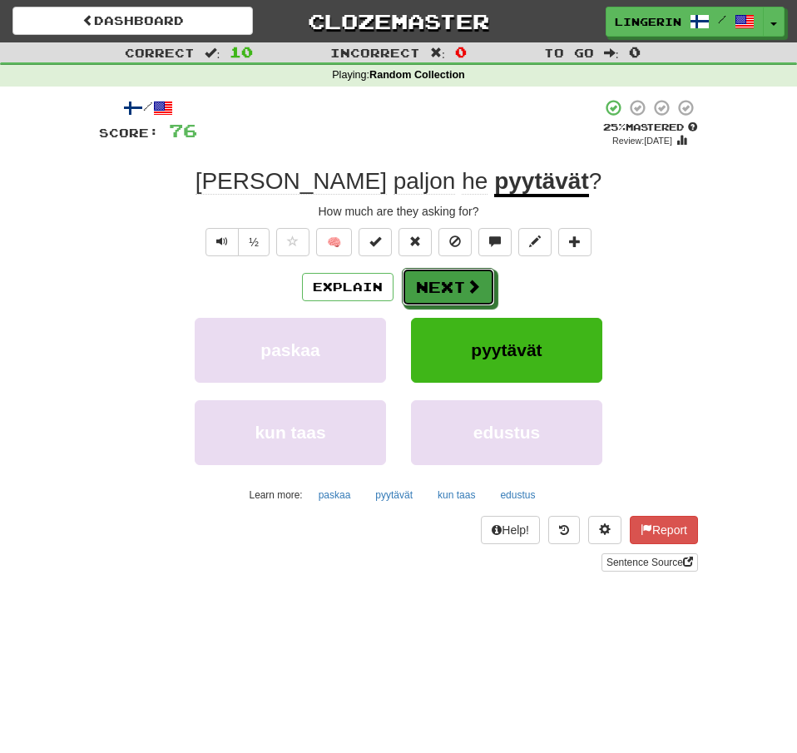
drag, startPoint x: 470, startPoint y: 282, endPoint x: 525, endPoint y: 281, distance: 54.9
click at [470, 281] on span at bounding box center [473, 286] width 15 height 15
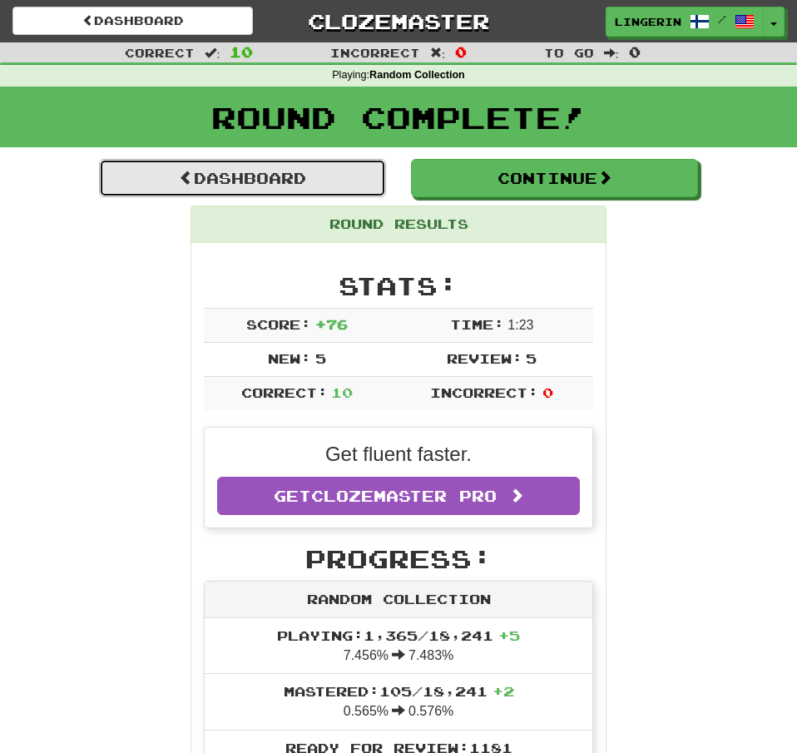
click at [308, 187] on link "Dashboard" at bounding box center [242, 178] width 287 height 38
